Goal: Transaction & Acquisition: Purchase product/service

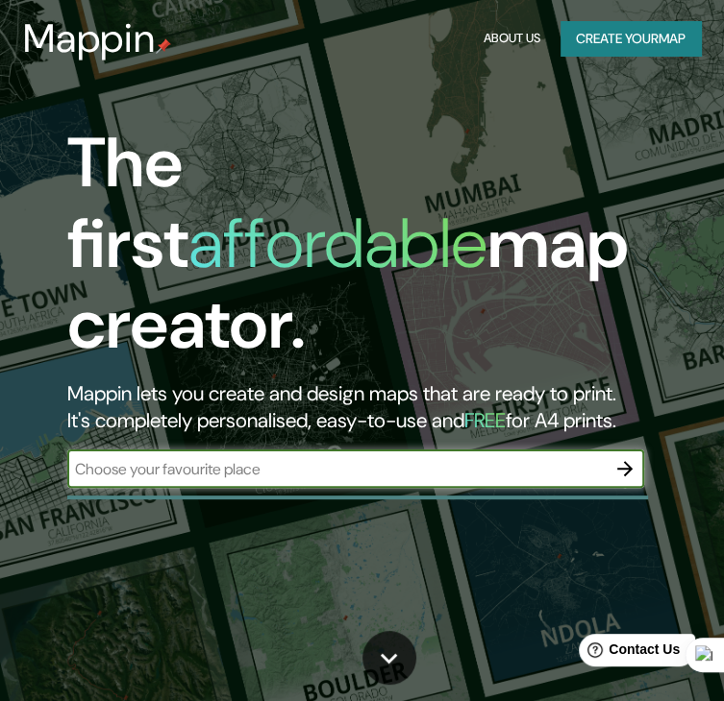
click at [388, 458] on input "text" at bounding box center [336, 469] width 538 height 22
type input "JUTIAPA"
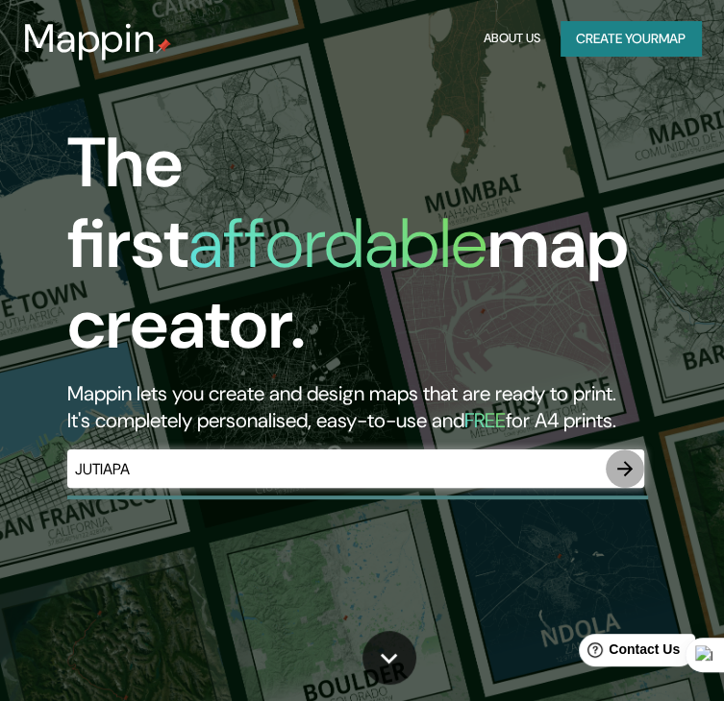
click at [630, 457] on icon "button" at bounding box center [624, 468] width 23 height 23
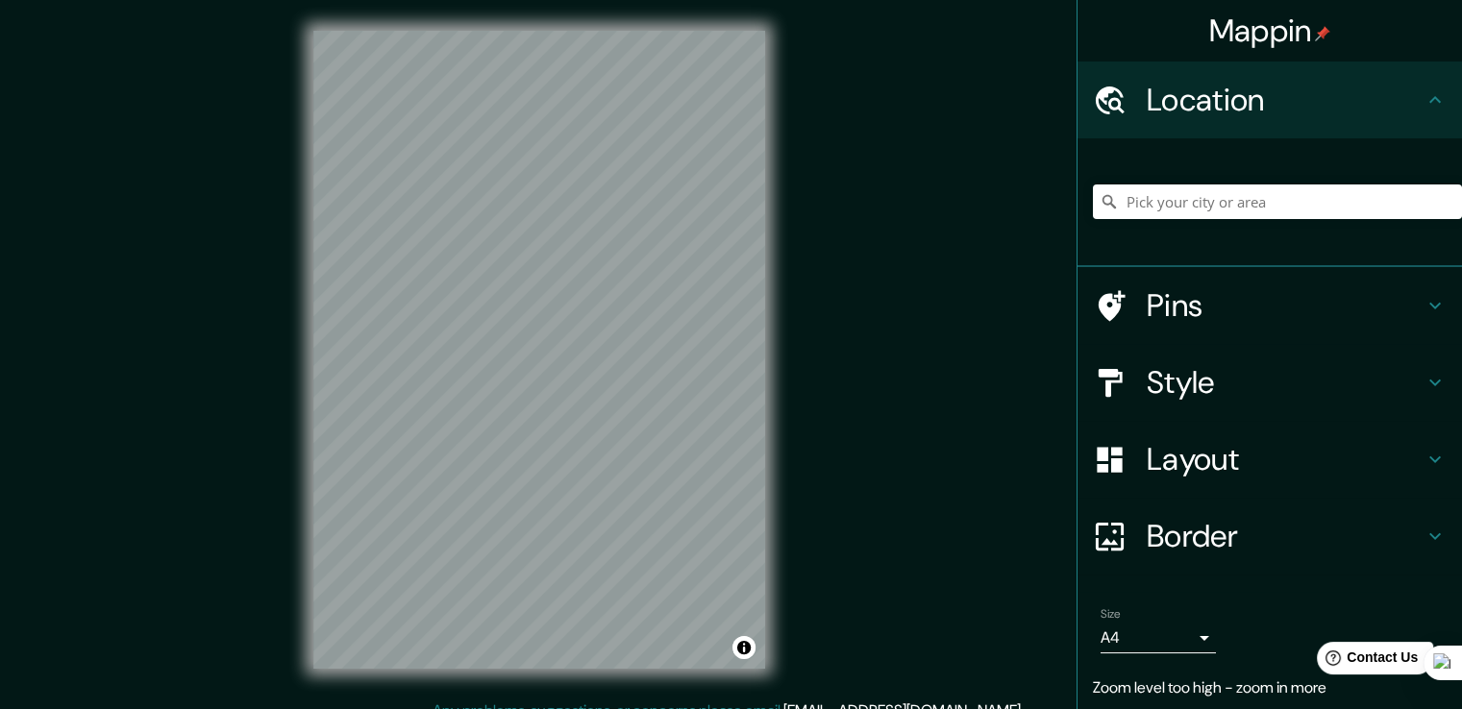
click at [723, 245] on div "© Mapbox © OpenStreetMap Improve this map" at bounding box center [538, 350] width 1315 height 638
click at [723, 160] on div "© Mapbox © OpenStreetMap Improve this map" at bounding box center [538, 350] width 1315 height 638
click at [242, 420] on div "© Mapbox © OpenStreetMap Improve this map" at bounding box center [538, 350] width 1315 height 638
click at [233, 662] on div "© Mapbox © OpenStreetMap Improve this map" at bounding box center [538, 350] width 1315 height 638
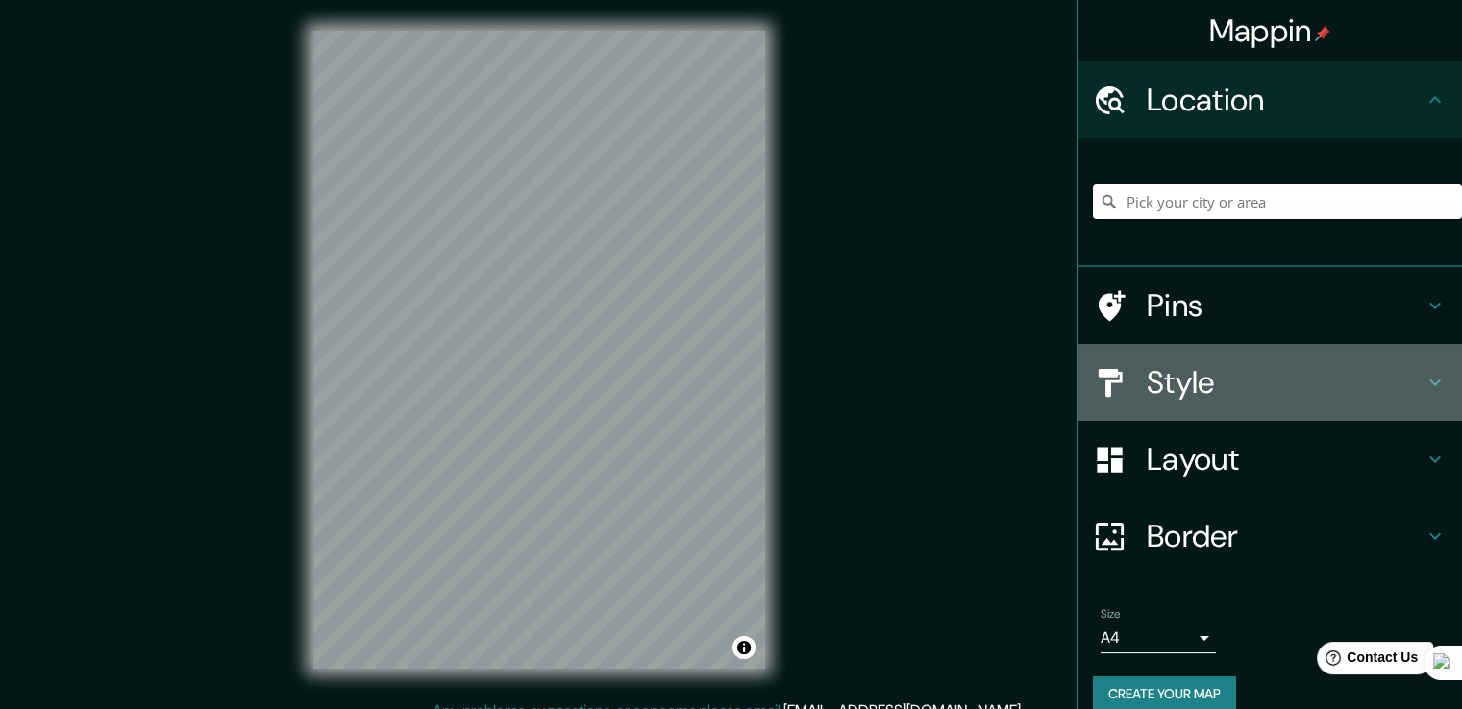
click at [723, 380] on h4 "Style" at bounding box center [1284, 382] width 277 height 38
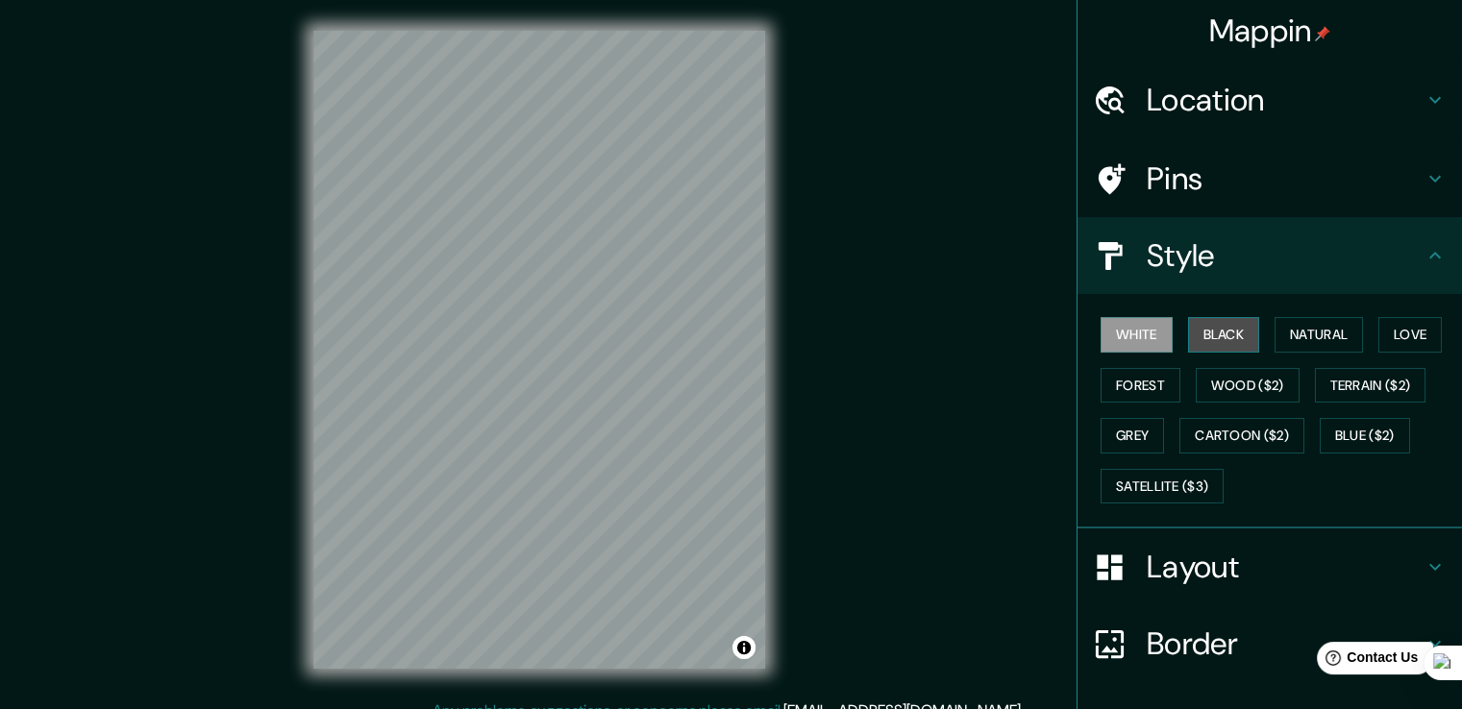
click at [723, 332] on button "Black" at bounding box center [1224, 335] width 72 height 36
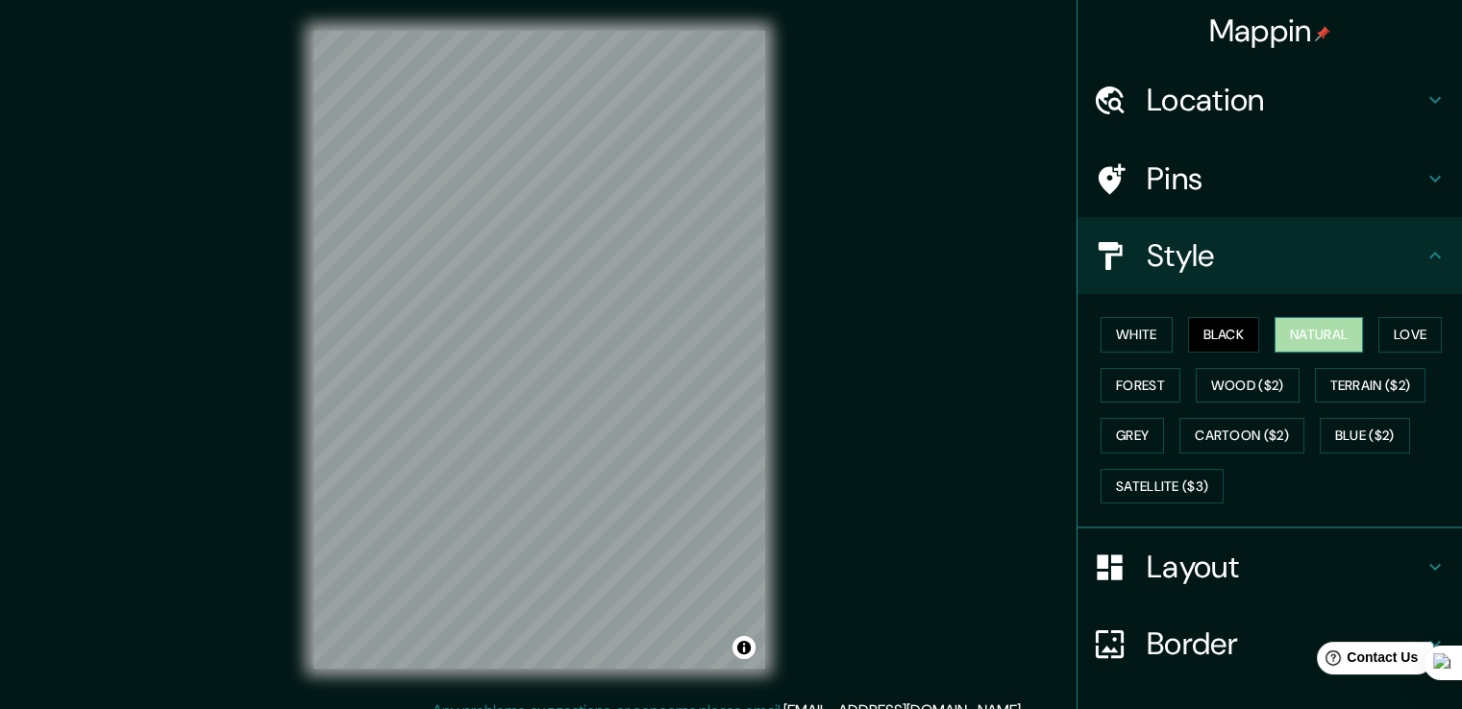
click at [723, 334] on button "Natural" at bounding box center [1318, 335] width 88 height 36
click at [723, 345] on button "Love" at bounding box center [1409, 335] width 63 height 36
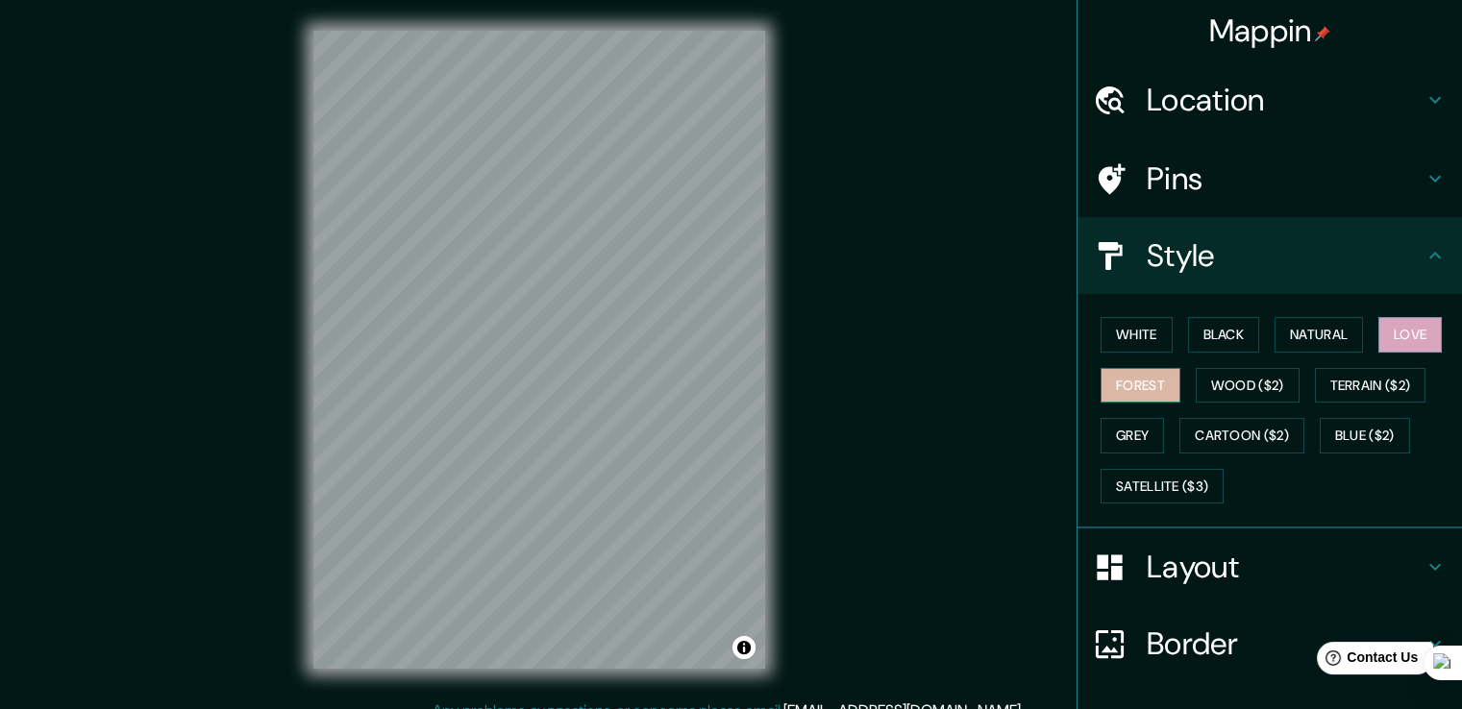
click at [723, 385] on button "Forest" at bounding box center [1140, 386] width 80 height 36
click at [723, 379] on button "Wood ($2)" at bounding box center [1247, 386] width 104 height 36
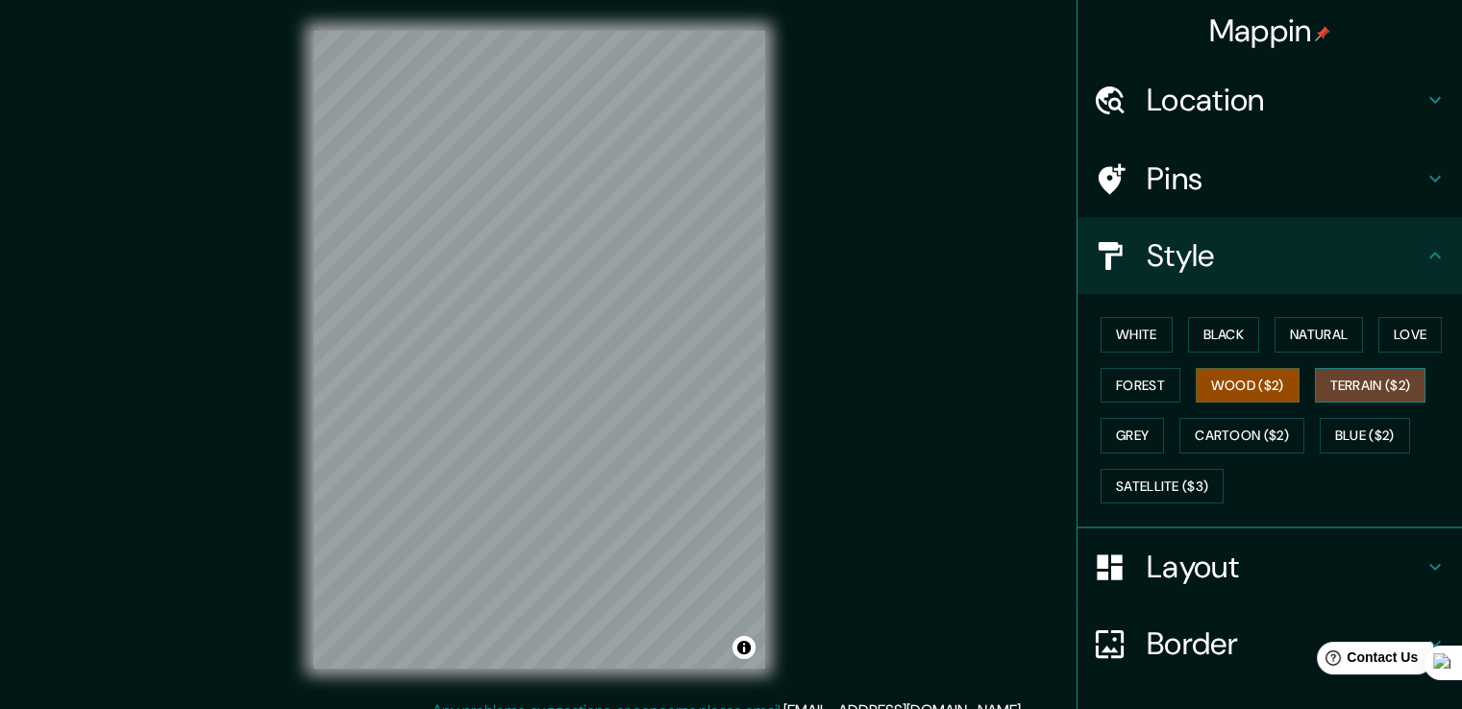
click at [723, 387] on button "Terrain ($2)" at bounding box center [1369, 386] width 111 height 36
click at [723, 387] on button "Wood ($2)" at bounding box center [1247, 386] width 104 height 36
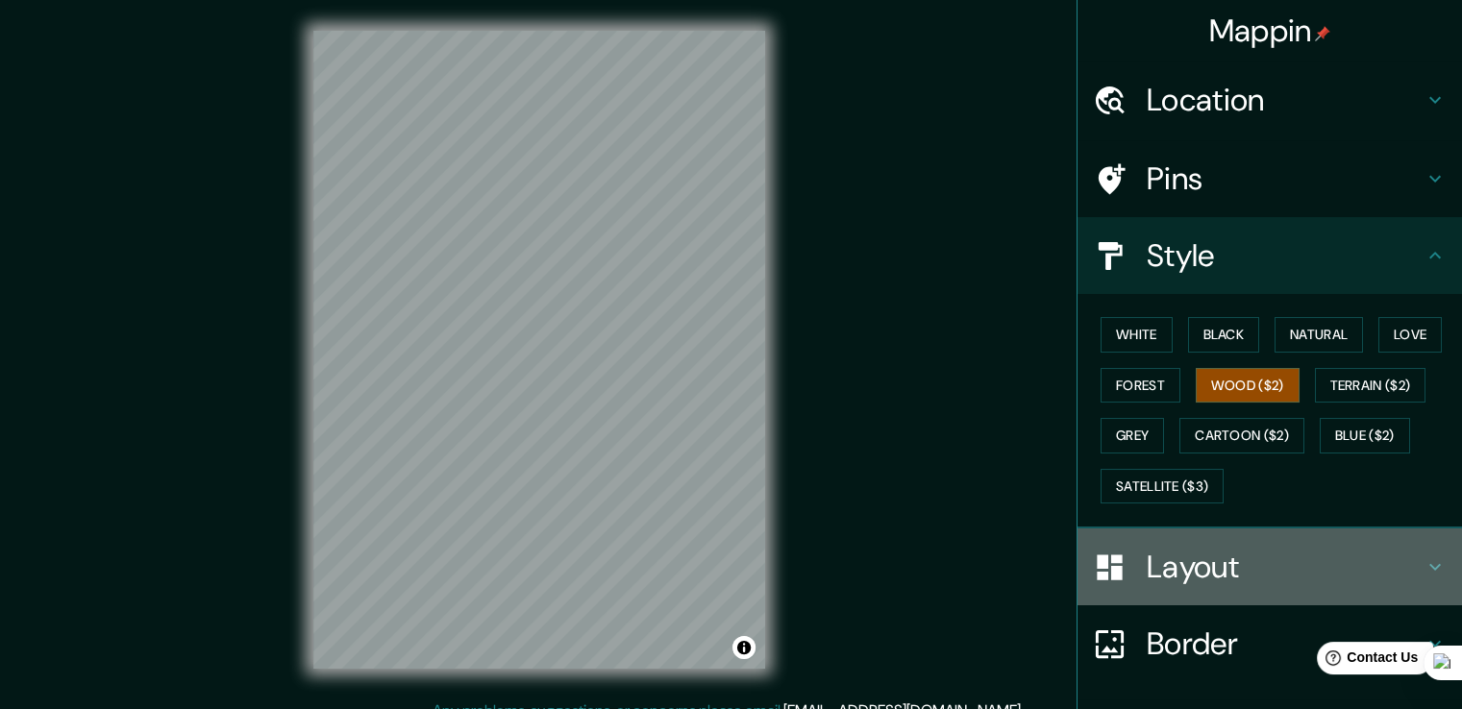
click at [723, 555] on h4 "Layout" at bounding box center [1284, 567] width 277 height 38
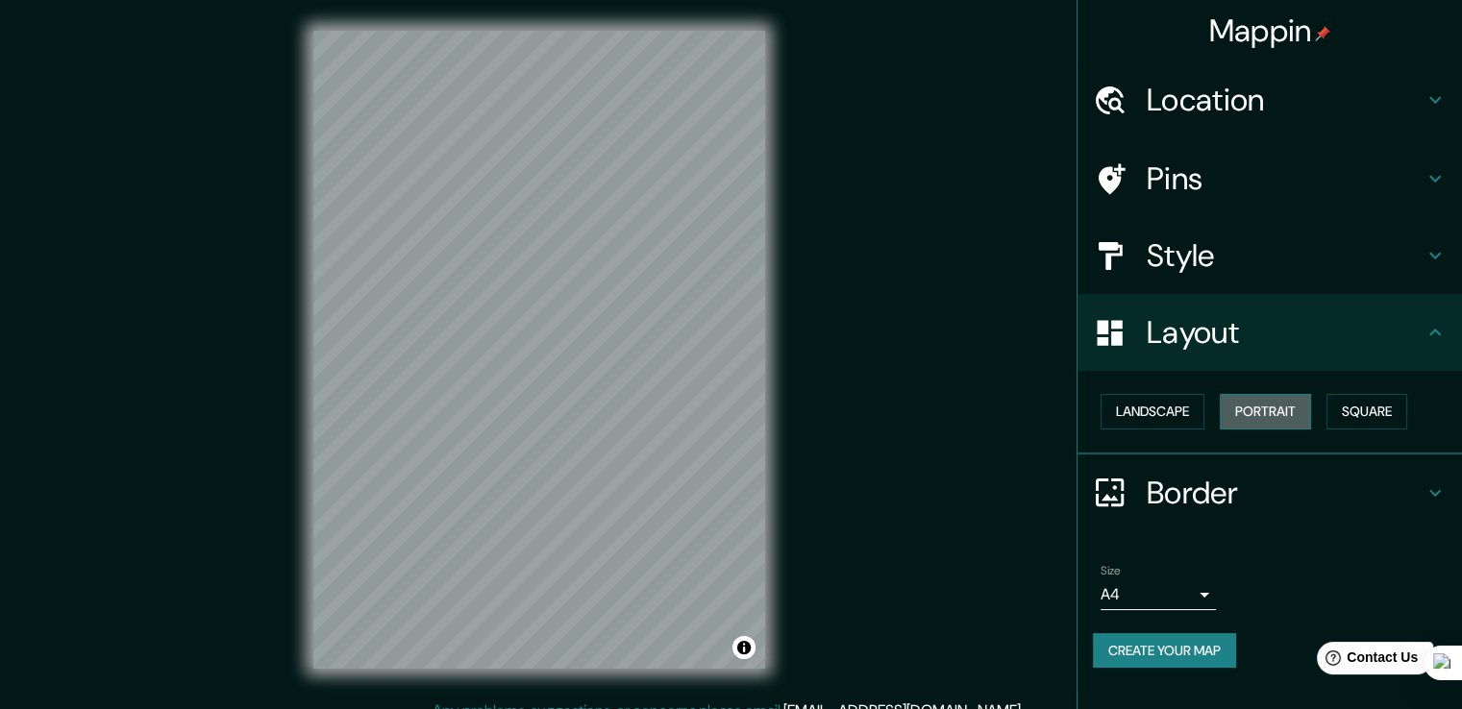
click at [723, 421] on button "Portrait" at bounding box center [1264, 412] width 91 height 36
click at [723, 408] on button "Portrait" at bounding box center [1264, 412] width 91 height 36
click at [723, 409] on button "Landscape" at bounding box center [1152, 412] width 104 height 36
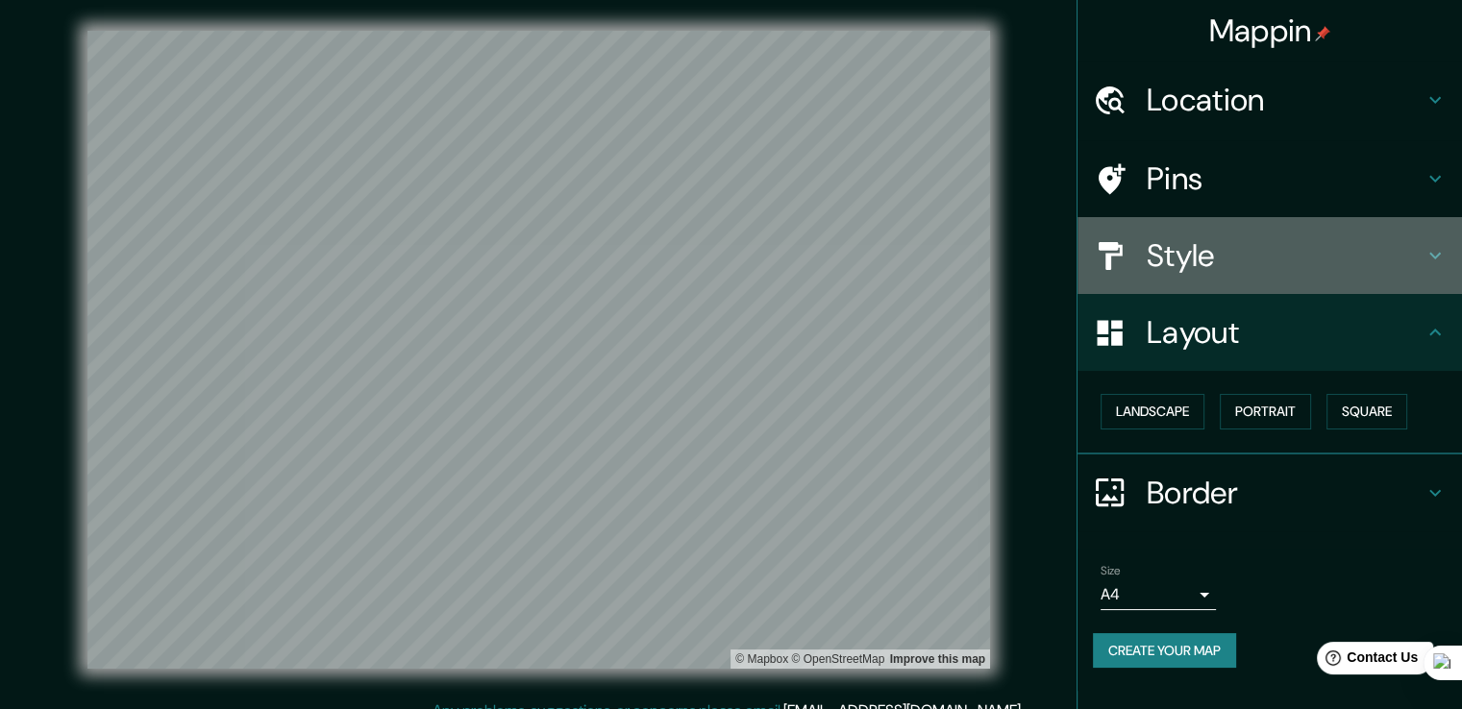
click at [723, 266] on h4 "Style" at bounding box center [1284, 255] width 277 height 38
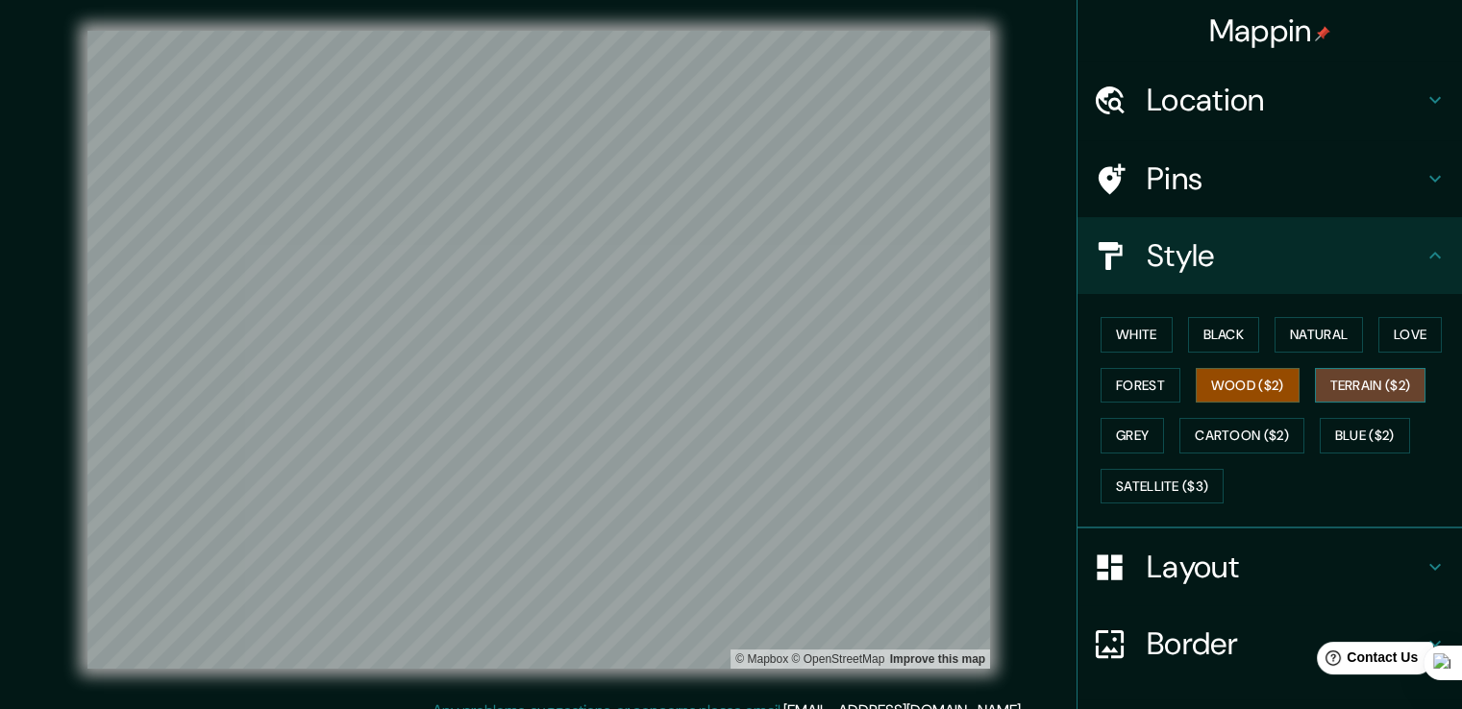
click at [723, 383] on button "Terrain ($2)" at bounding box center [1369, 386] width 111 height 36
click at [723, 433] on button "Grey" at bounding box center [1131, 436] width 63 height 36
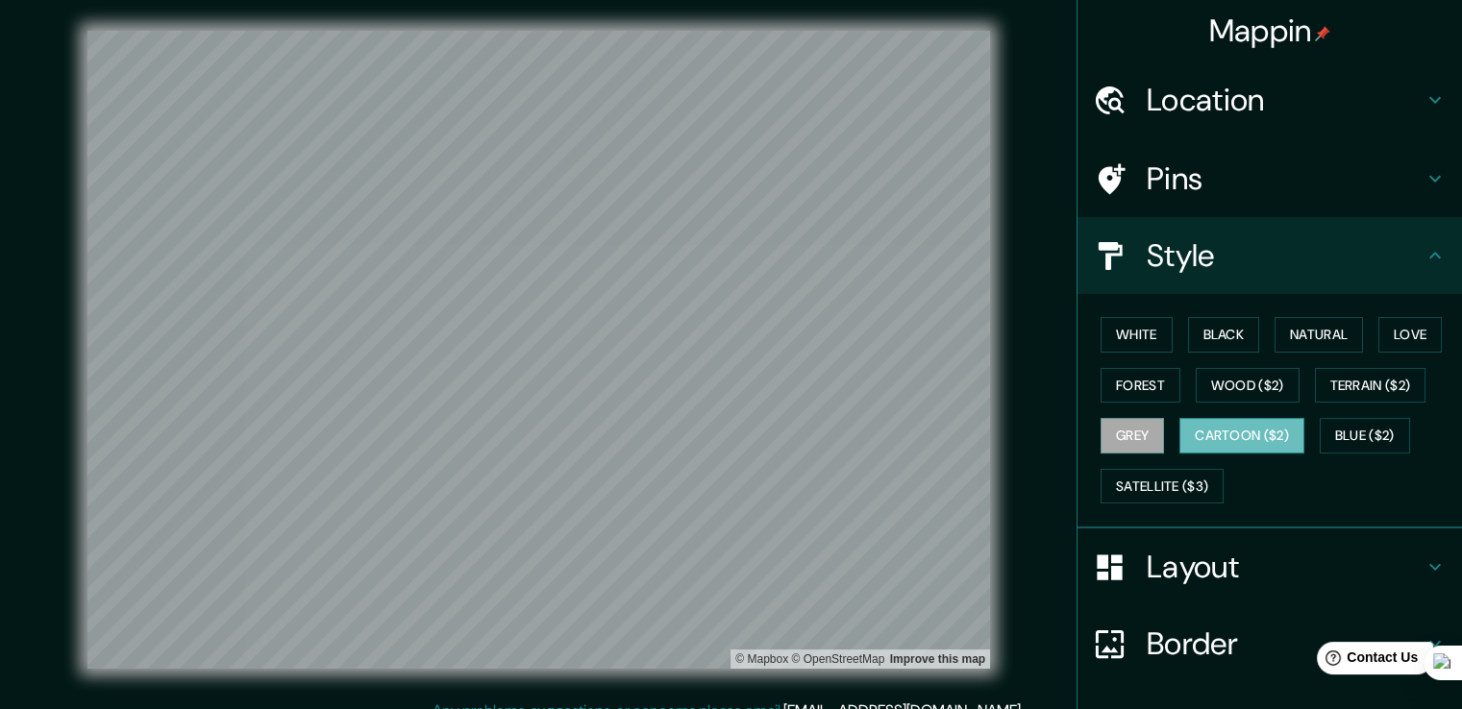
click at [723, 437] on button "Cartoon ($2)" at bounding box center [1241, 436] width 125 height 36
drag, startPoint x: 369, startPoint y: 497, endPoint x: 408, endPoint y: 470, distance: 47.7
click at [408, 470] on div at bounding box center [408, 467] width 15 height 15
click at [408, 467] on div at bounding box center [408, 467] width 15 height 15
click at [621, 356] on div at bounding box center [622, 353] width 15 height 15
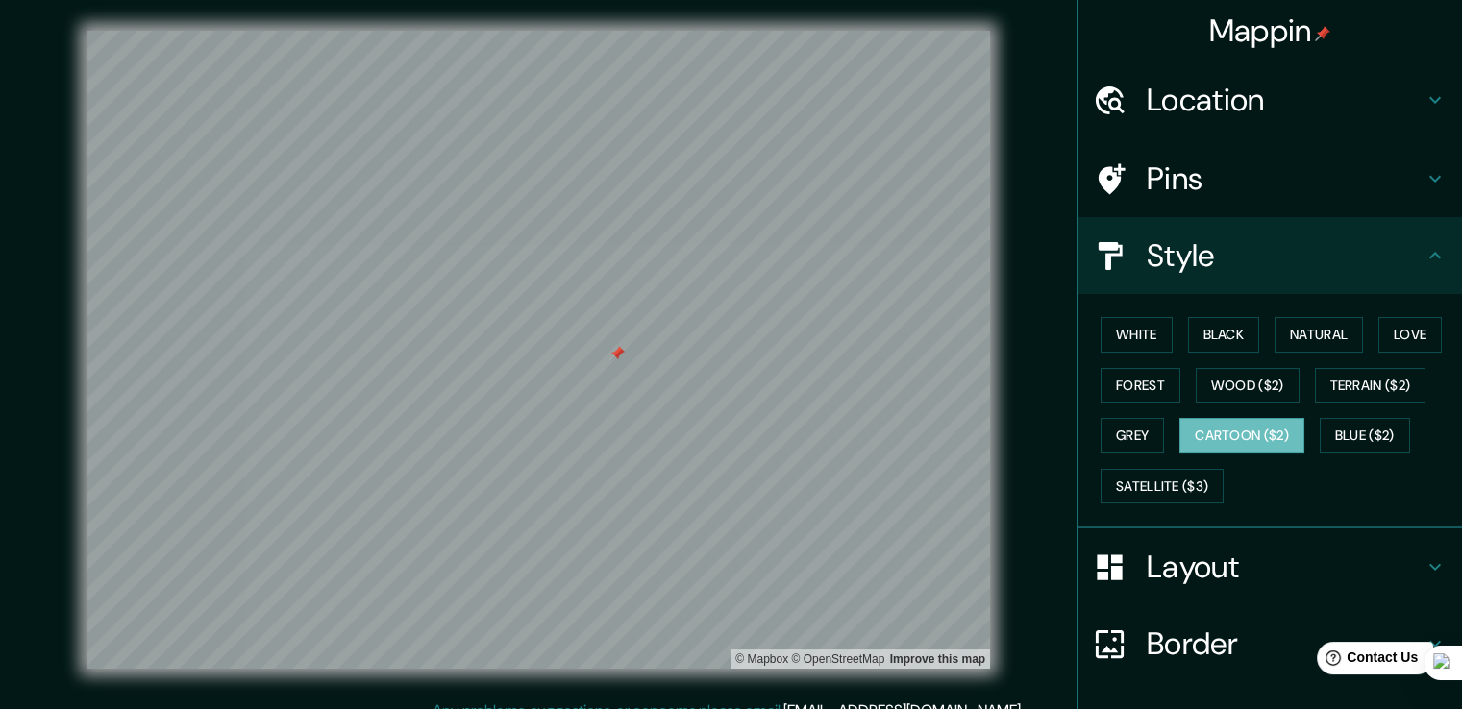
click at [618, 353] on div at bounding box center [616, 353] width 15 height 15
click at [723, 443] on button "Blue ($2)" at bounding box center [1364, 436] width 90 height 36
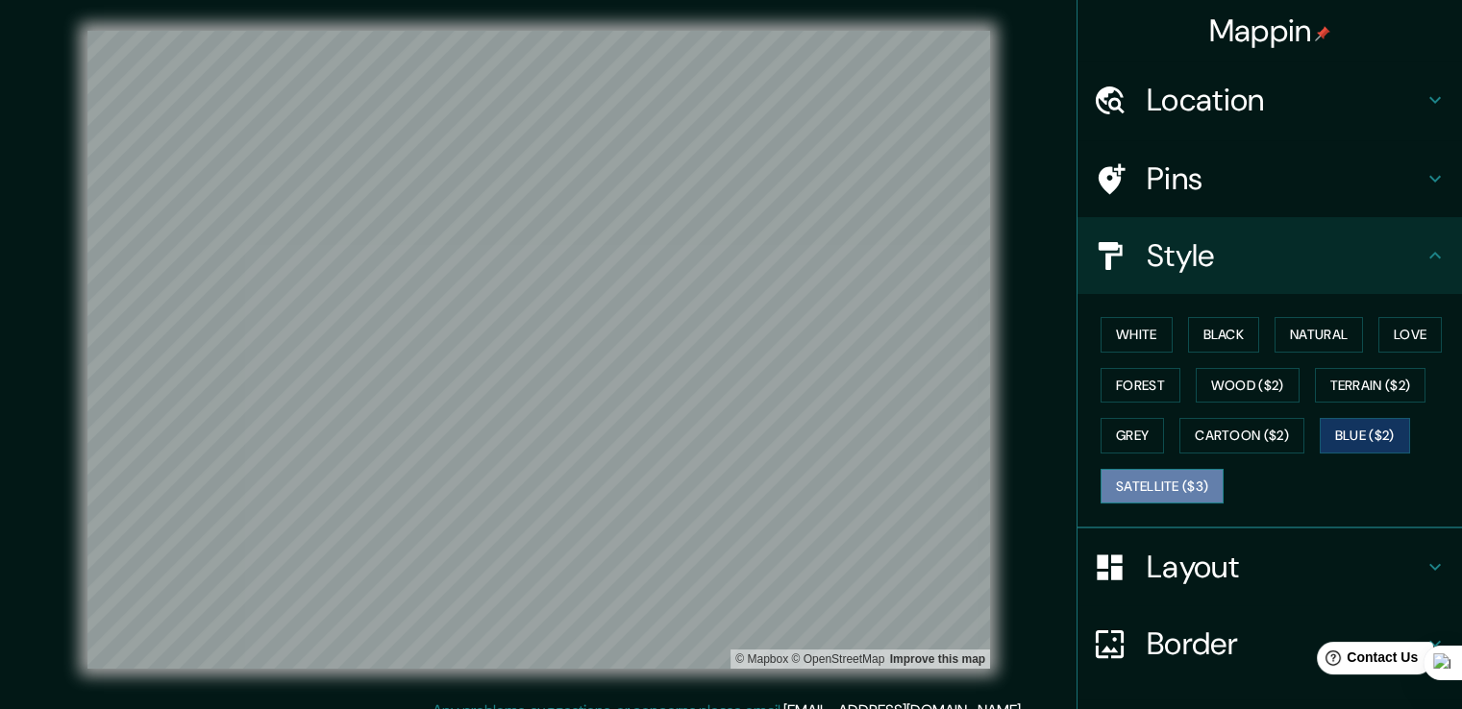
click at [723, 481] on button "Satellite ($3)" at bounding box center [1161, 487] width 123 height 36
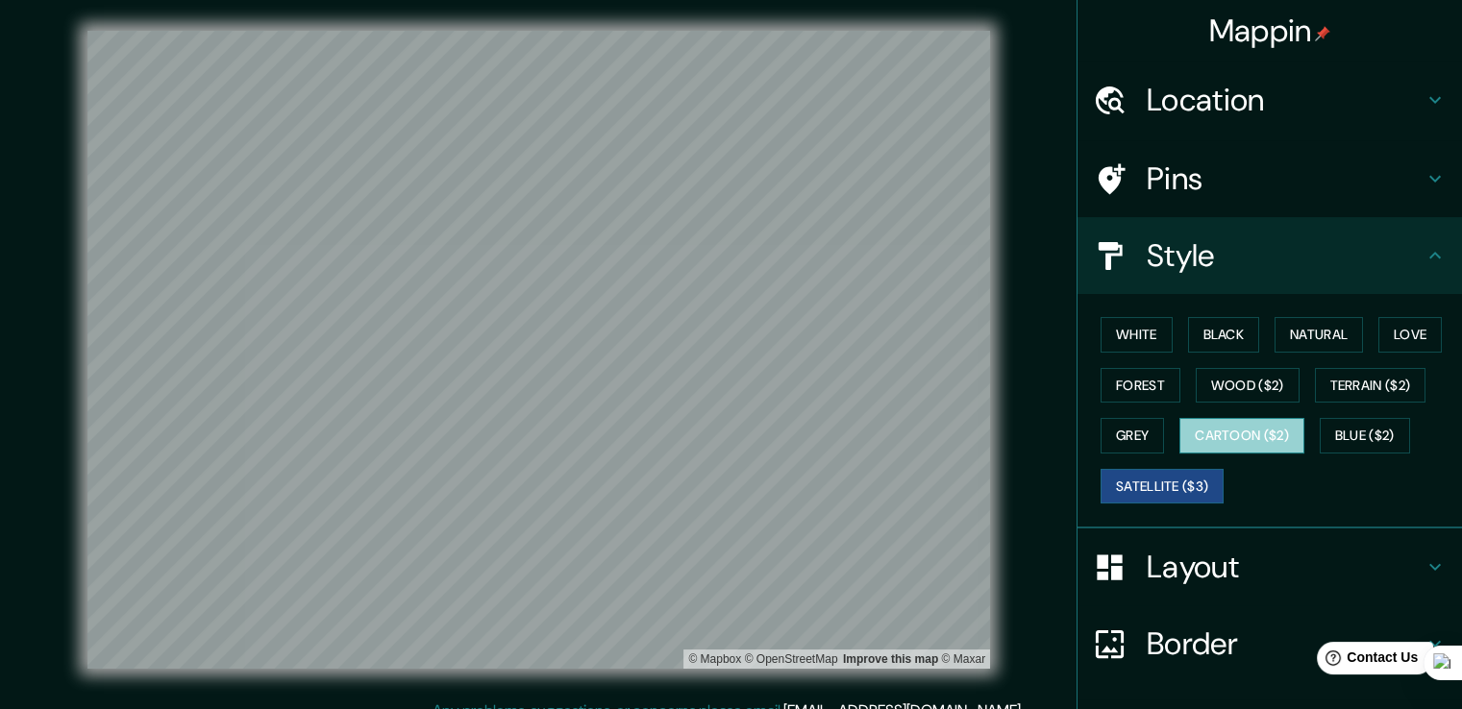
click at [723, 431] on button "Cartoon ($2)" at bounding box center [1241, 436] width 125 height 36
click at [723, 632] on h4 "Border" at bounding box center [1284, 644] width 277 height 38
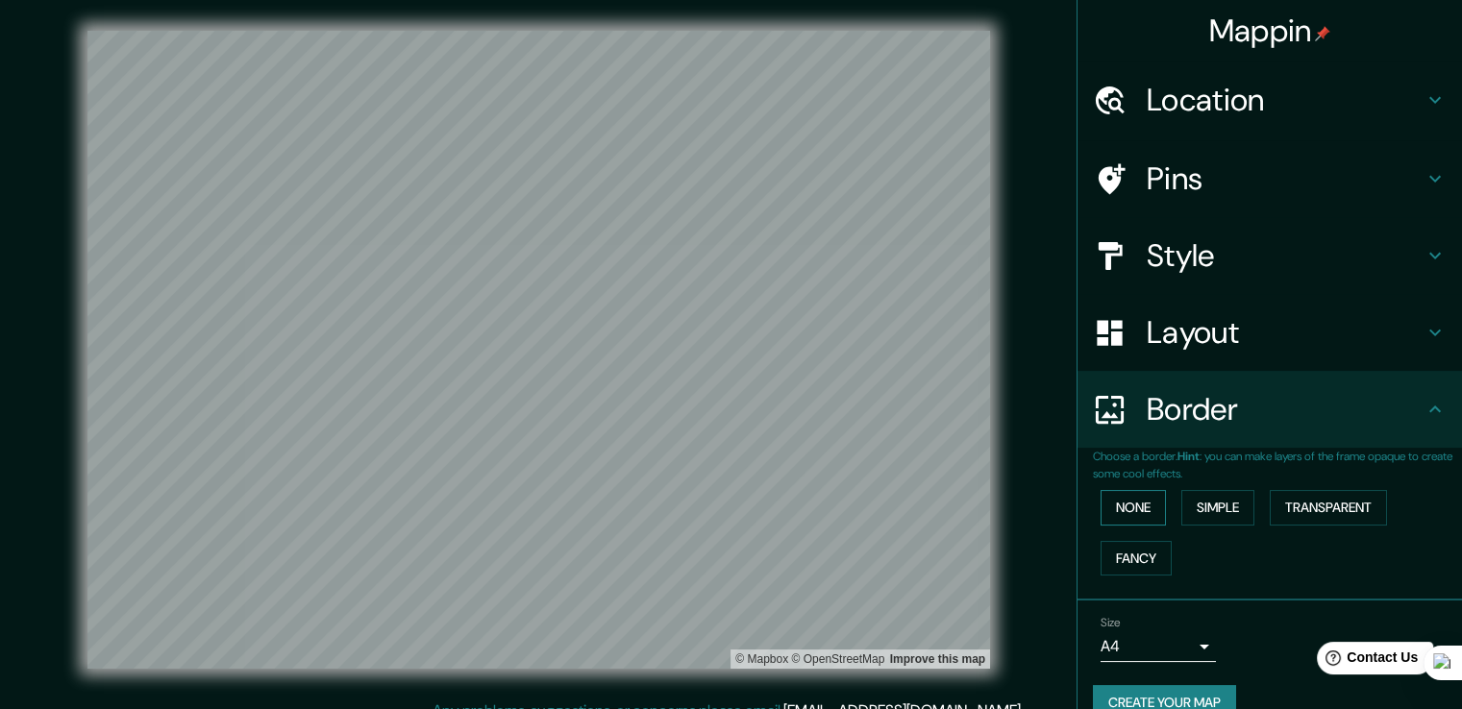
click at [723, 500] on button "None" at bounding box center [1132, 508] width 65 height 36
click at [723, 498] on button "Simple" at bounding box center [1217, 508] width 73 height 36
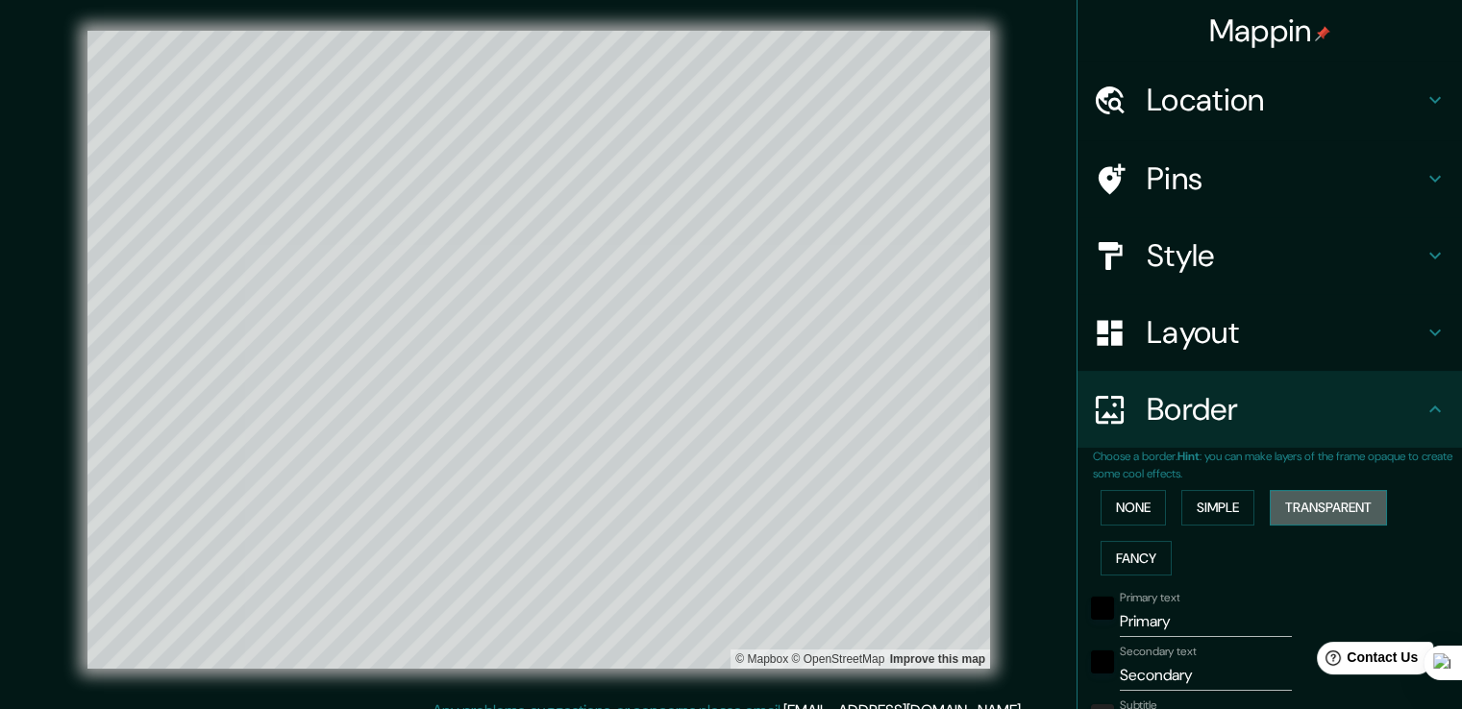
click at [723, 504] on button "Transparent" at bounding box center [1327, 508] width 117 height 36
click at [723, 554] on button "Fancy" at bounding box center [1135, 559] width 71 height 36
click at [723, 507] on button "None" at bounding box center [1132, 508] width 65 height 36
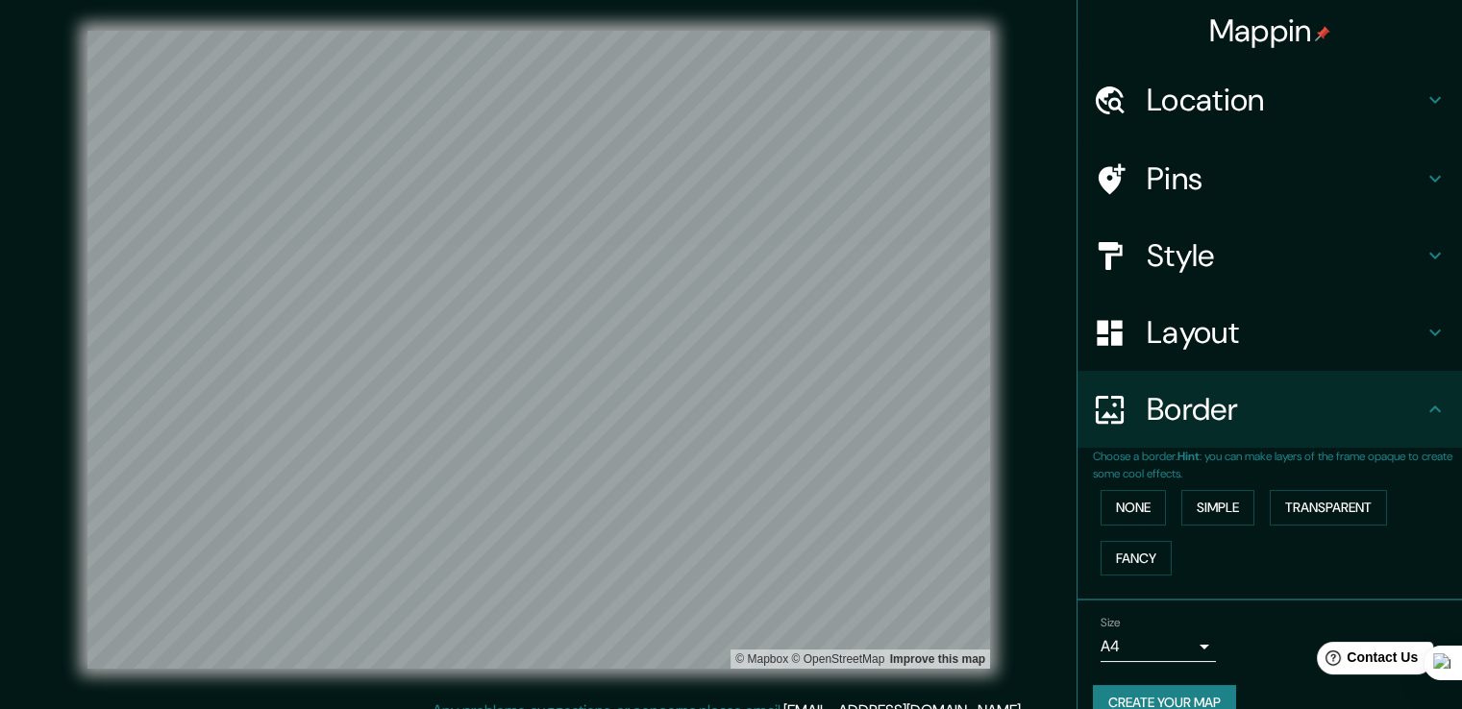
click at [723, 390] on h4 "Border" at bounding box center [1284, 409] width 277 height 38
click at [723, 405] on h4 "Border" at bounding box center [1284, 409] width 277 height 38
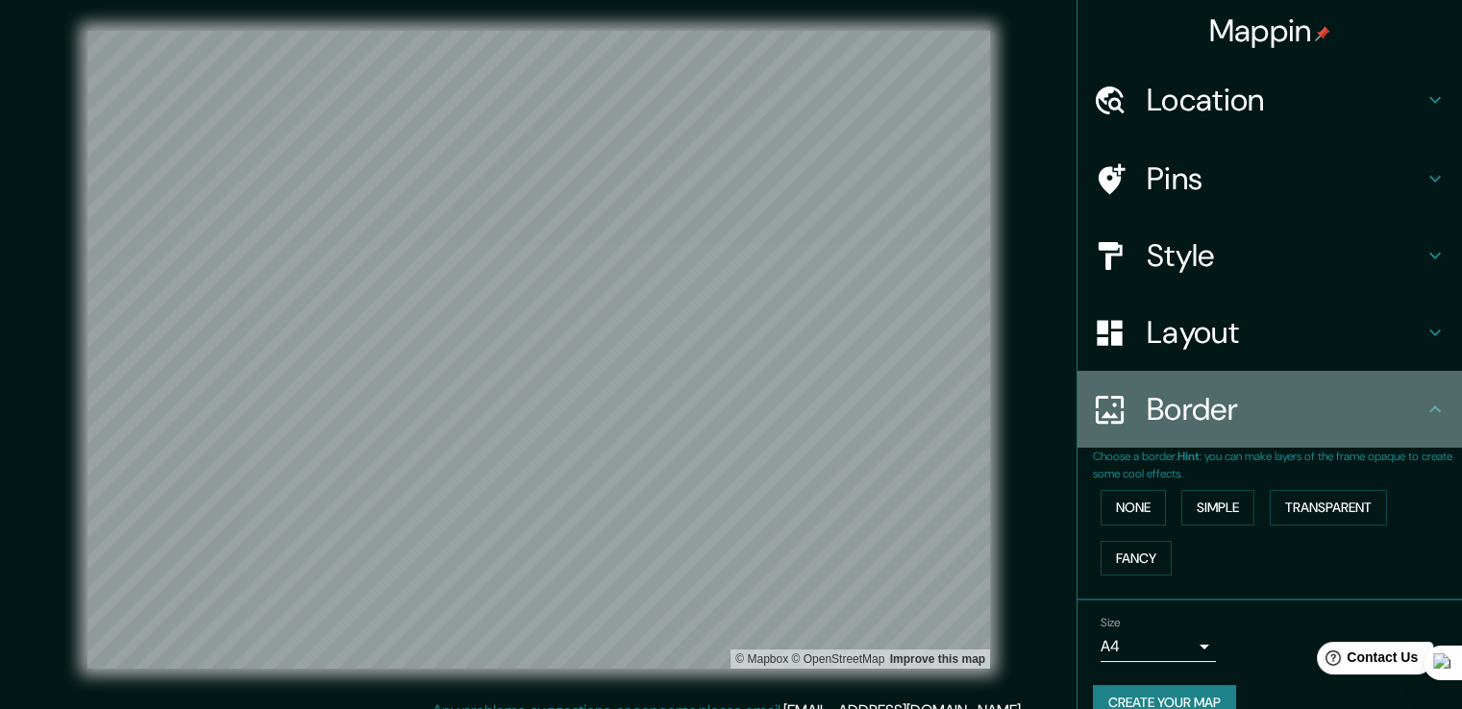
click at [723, 409] on icon at bounding box center [1434, 409] width 23 height 23
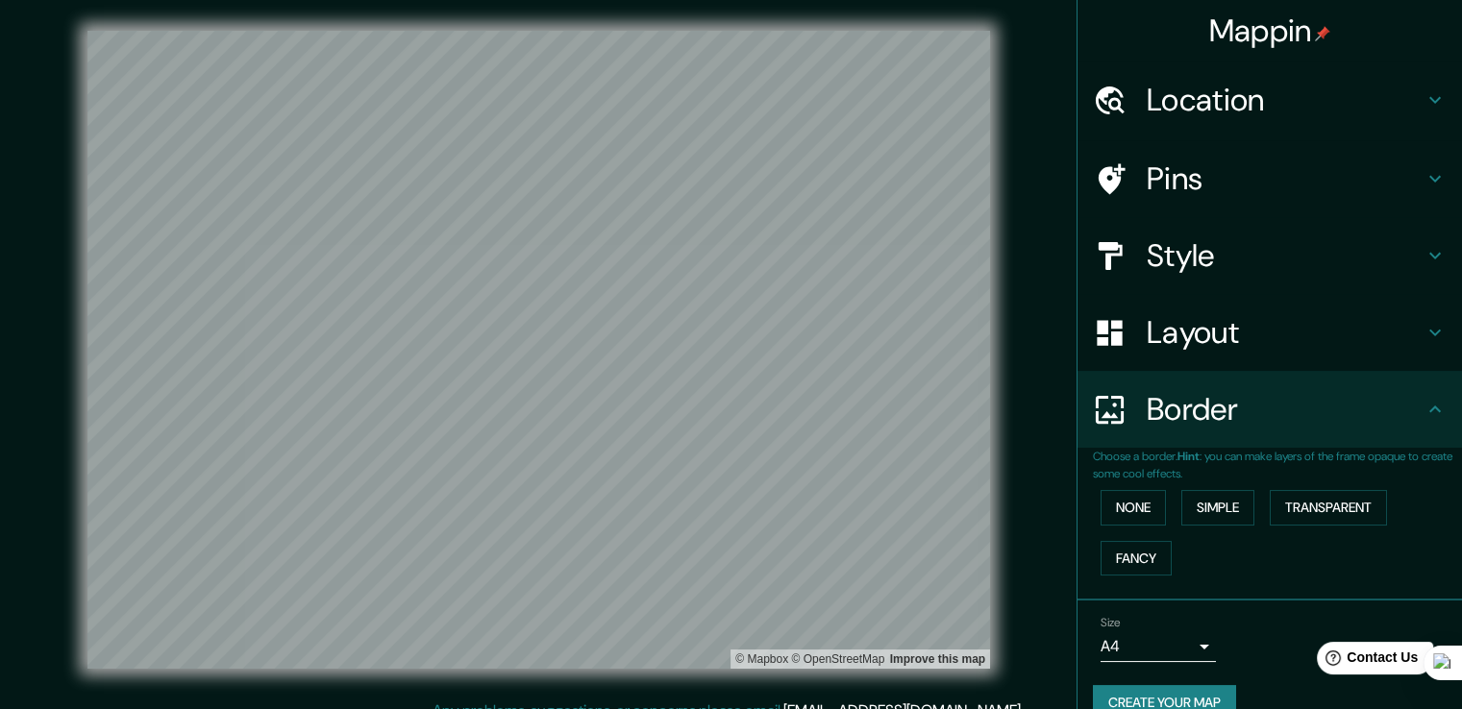
click at [723, 412] on icon at bounding box center [1434, 409] width 23 height 23
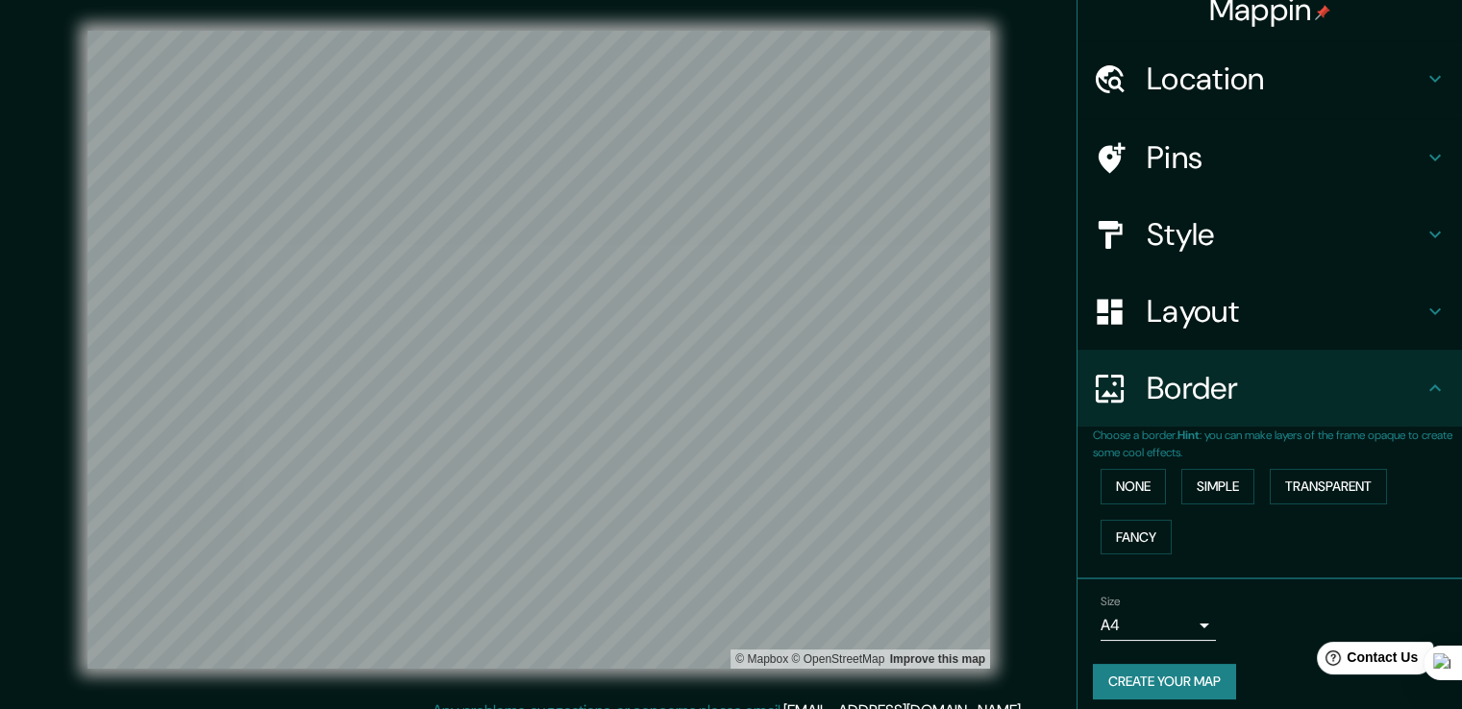
scroll to position [33, 0]
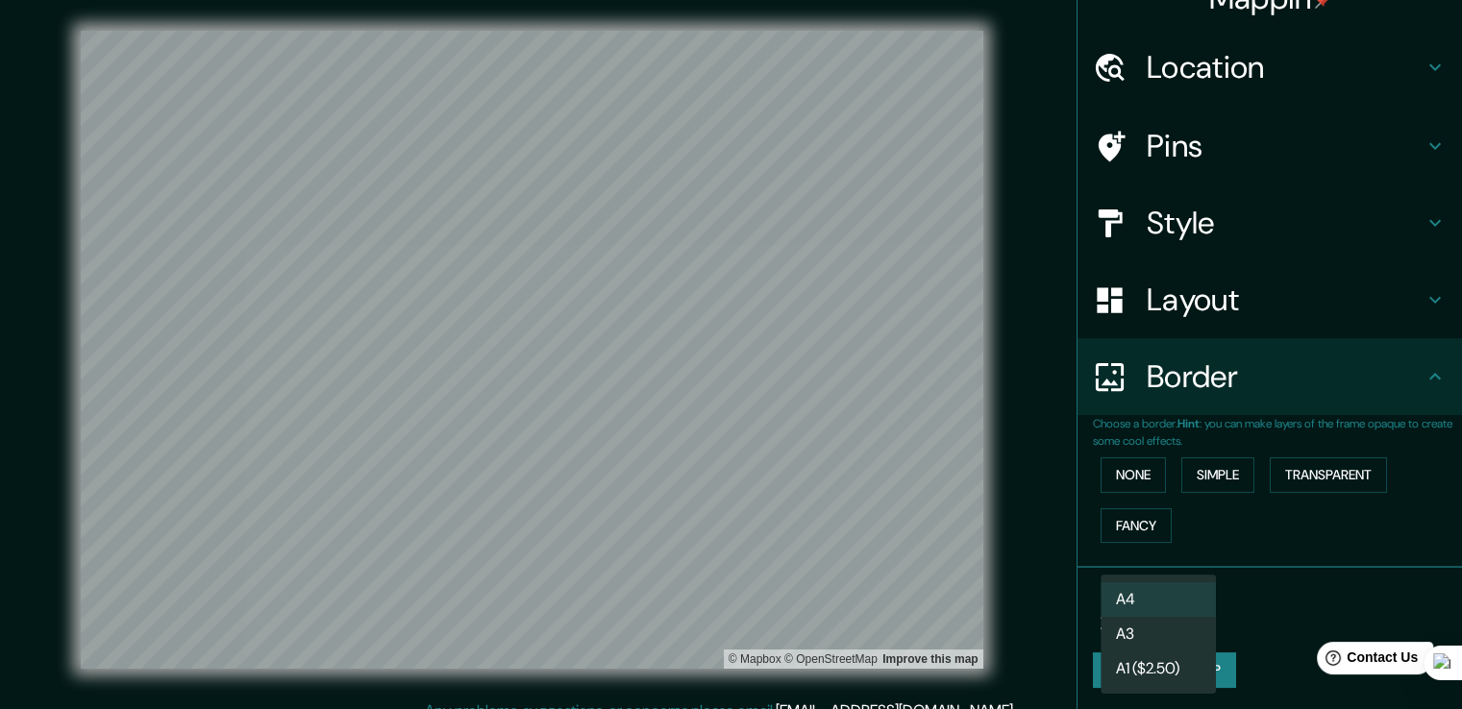
click at [723, 607] on body "Mappin Location Pins Style Layout Border Choose a border. Hint : you can make l…" at bounding box center [731, 354] width 1462 height 709
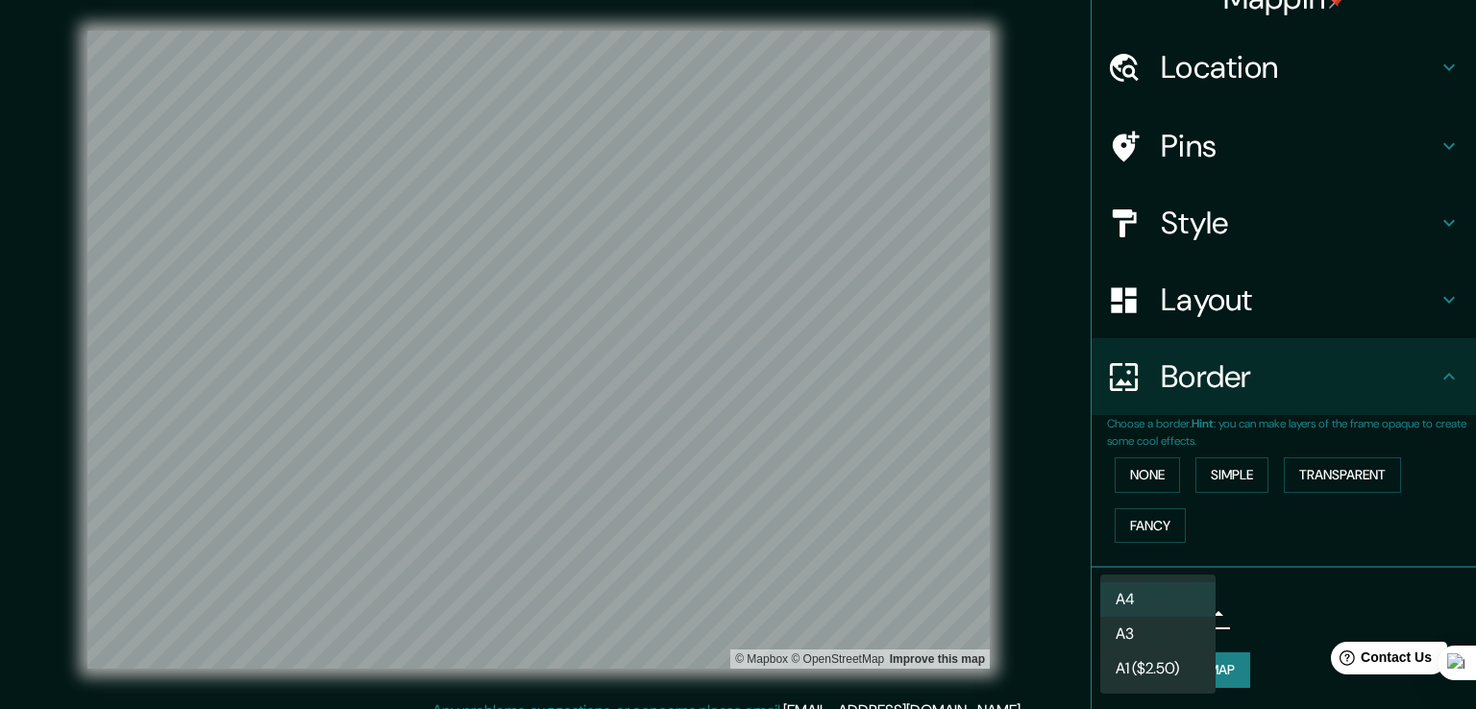
click at [723, 639] on li "A3" at bounding box center [1157, 634] width 115 height 35
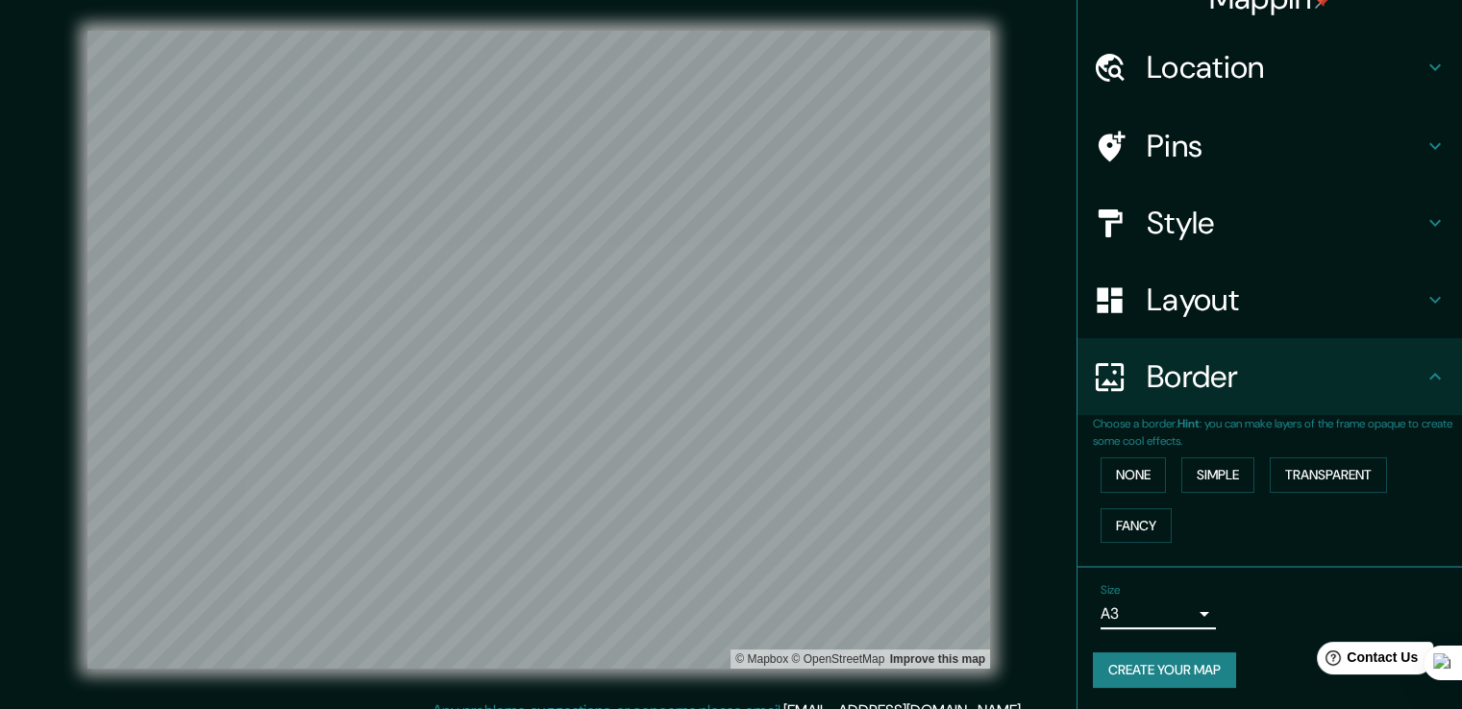
click at [723, 607] on body "Mappin Location Pins Style Layout Border Choose a border. Hint : you can make l…" at bounding box center [731, 354] width 1462 height 709
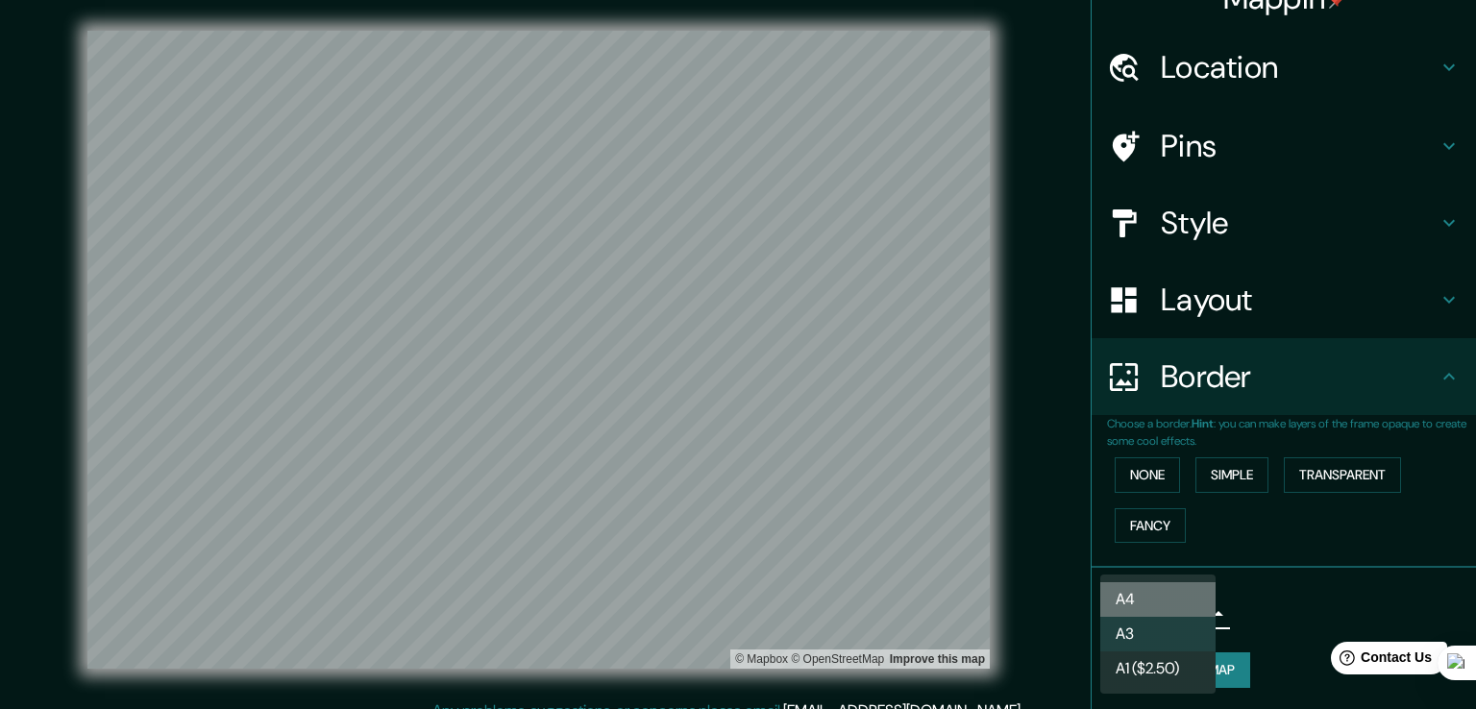
click at [723, 597] on li "A4" at bounding box center [1157, 599] width 115 height 35
type input "single"
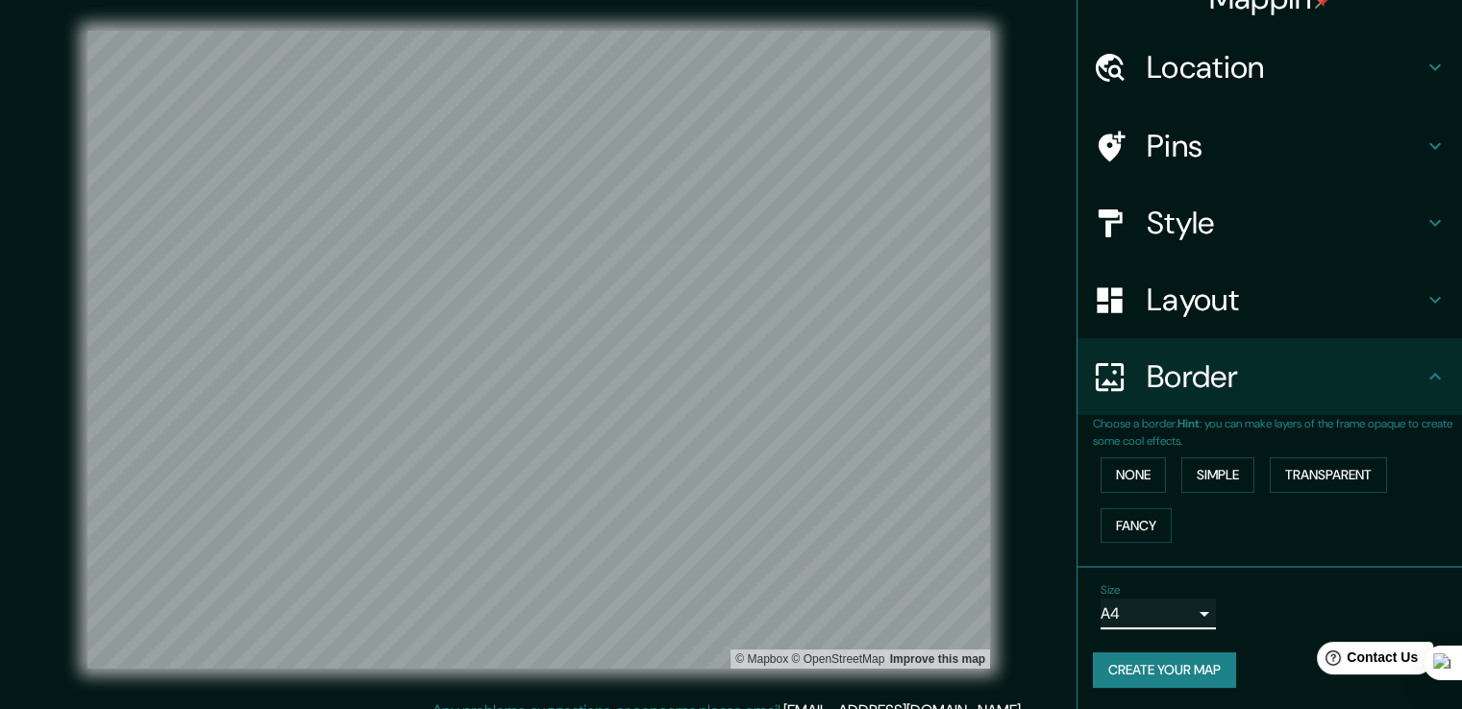
scroll to position [0, 0]
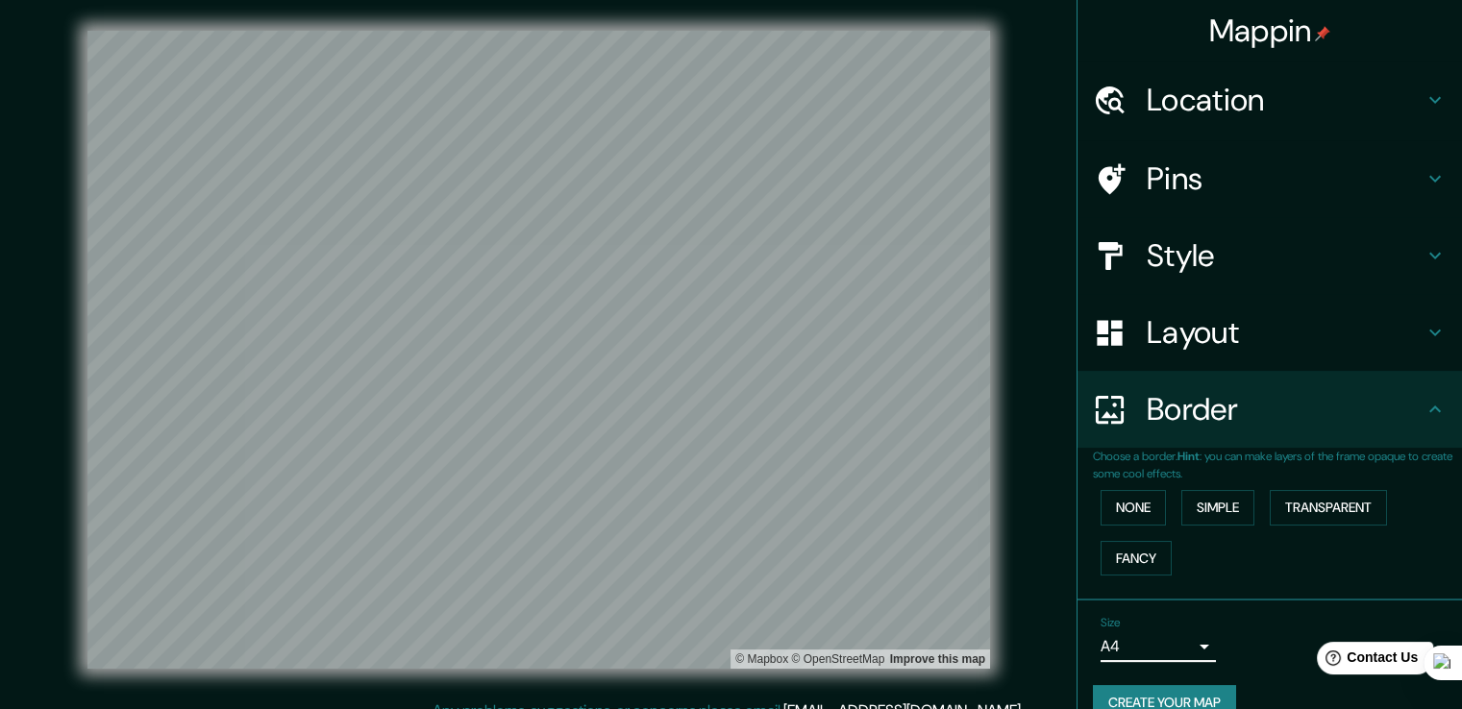
click at [723, 258] on h4 "Style" at bounding box center [1284, 255] width 277 height 38
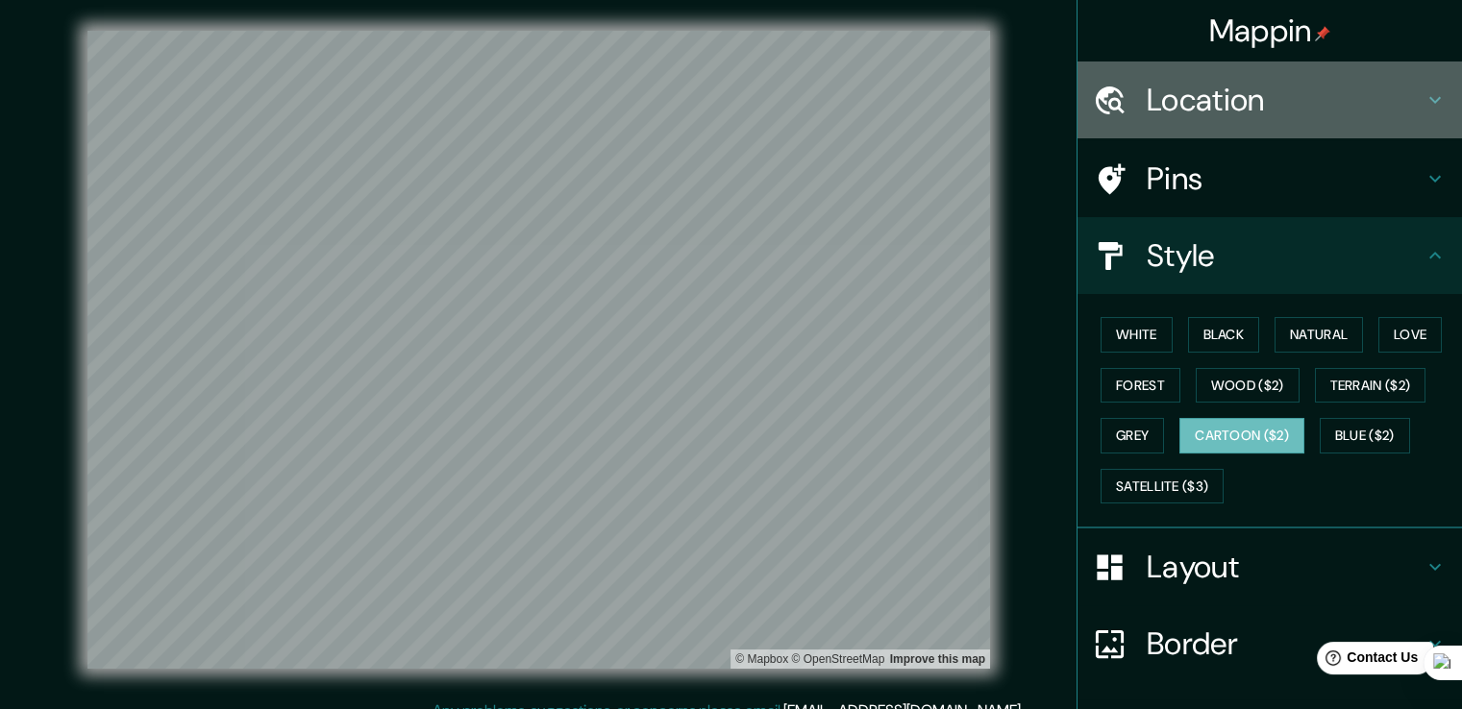
click at [723, 108] on h4 "Location" at bounding box center [1284, 100] width 277 height 38
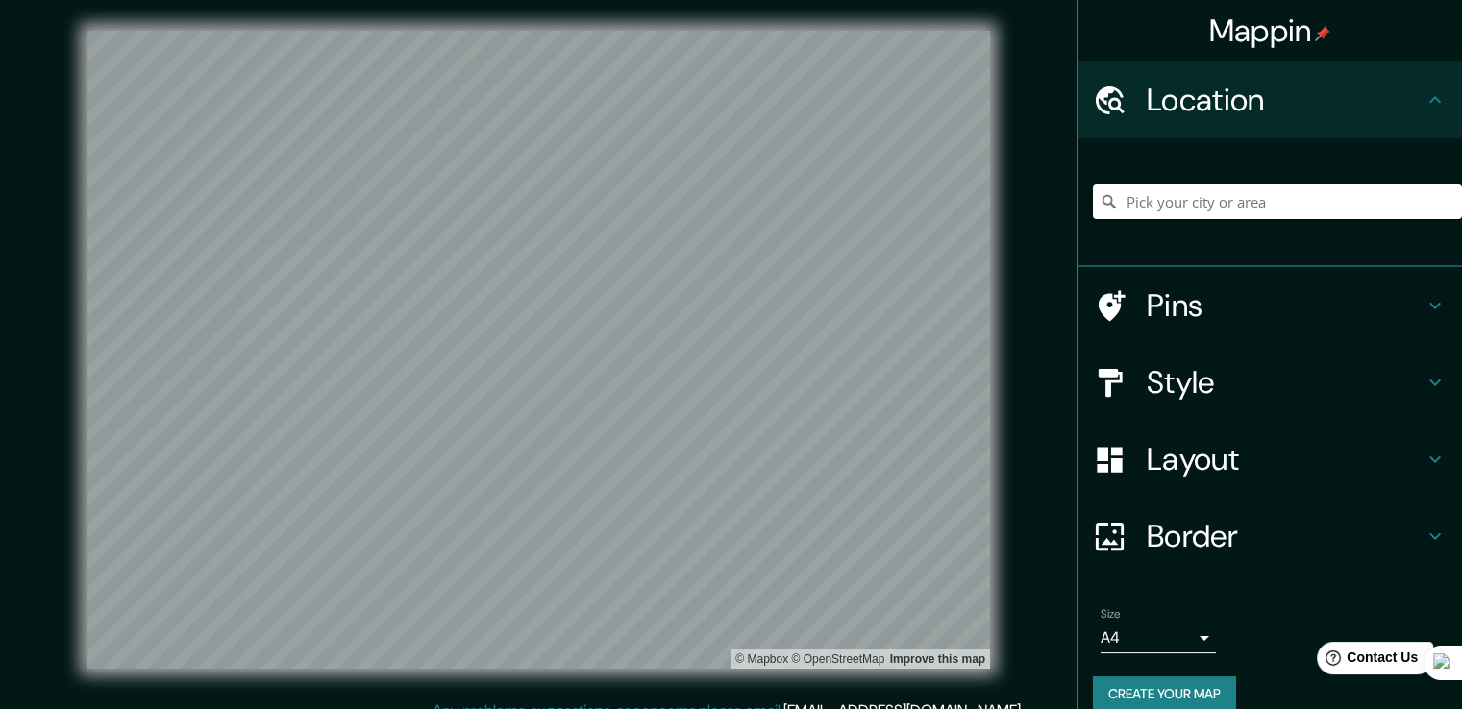
click at [723, 104] on h4 "Location" at bounding box center [1284, 100] width 277 height 38
click at [723, 288] on h4 "Pins" at bounding box center [1284, 305] width 277 height 38
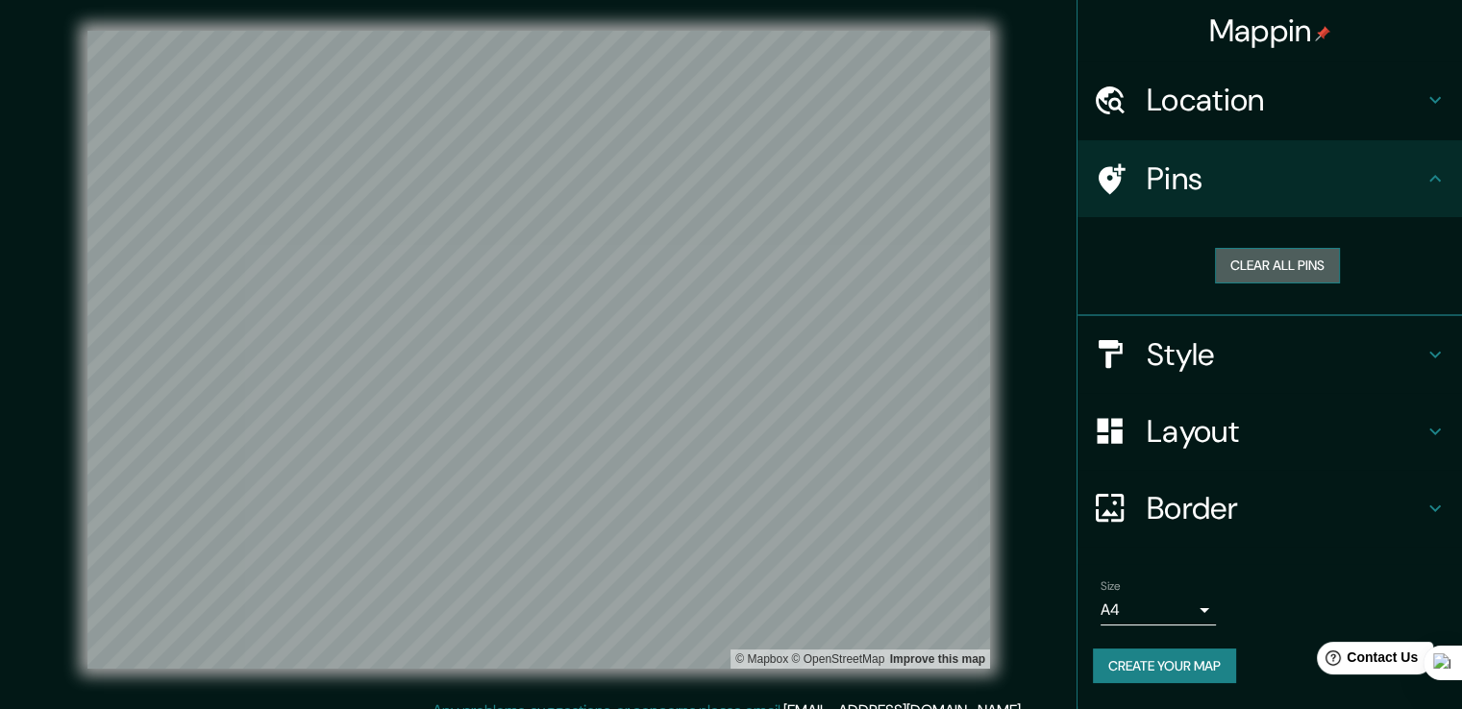
click at [723, 270] on button "Clear all pins" at bounding box center [1277, 266] width 125 height 36
click at [723, 344] on h4 "Style" at bounding box center [1284, 354] width 277 height 38
